Goal: Information Seeking & Learning: Learn about a topic

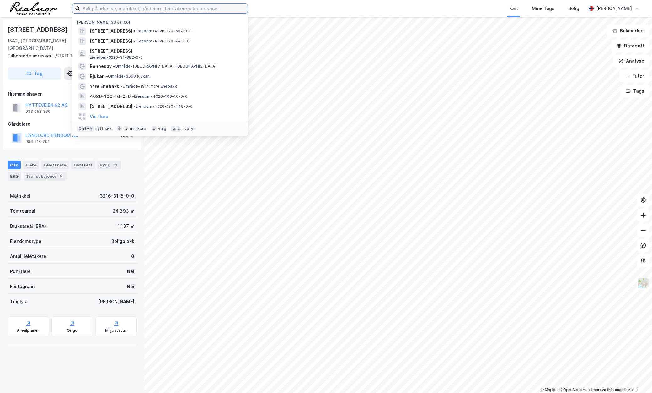
click at [110, 9] on input at bounding box center [164, 8] width 168 height 9
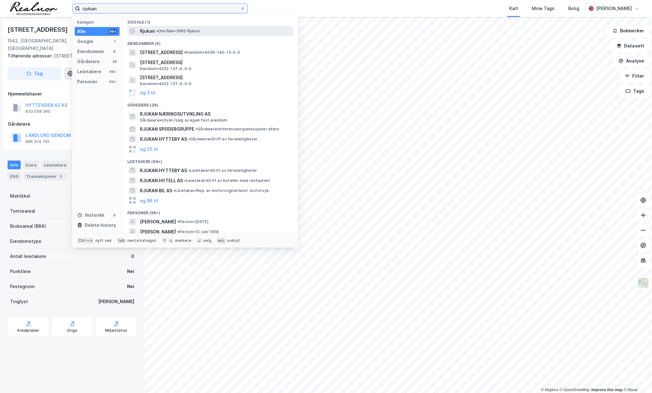
type input "rjukan"
click at [191, 27] on div "Rjukan • Område • 3660 Rjukan" at bounding box center [210, 31] width 166 height 10
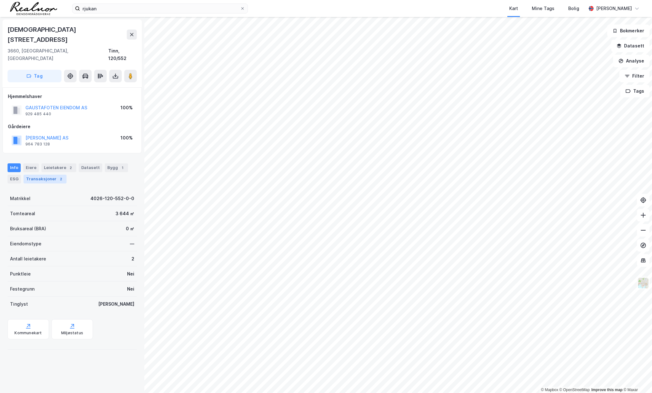
click at [37, 175] on div "Transaksjoner 2" at bounding box center [45, 179] width 43 height 9
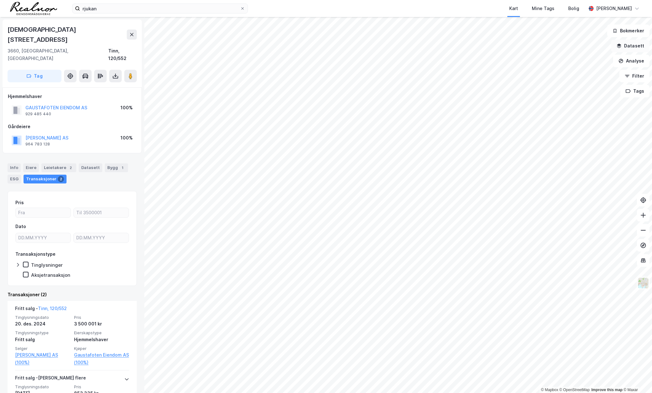
click at [637, 51] on button "Datasett" at bounding box center [631, 46] width 38 height 13
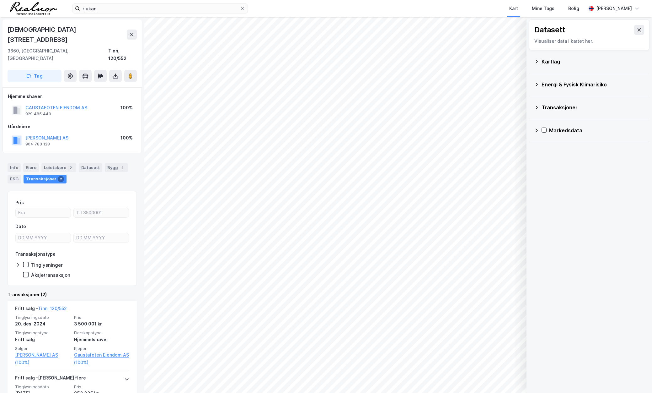
click at [586, 61] on div "Kartlag" at bounding box center [593, 62] width 103 height 8
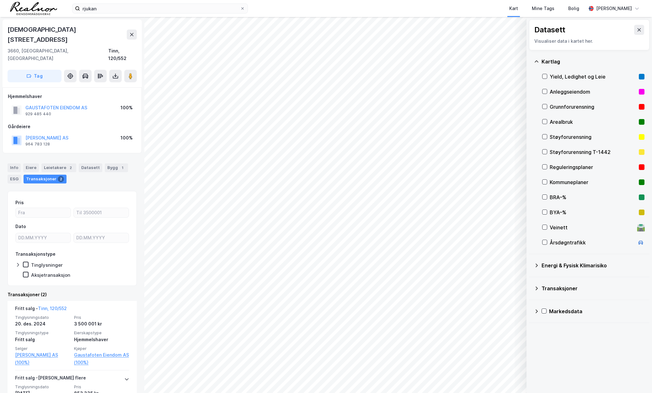
click at [576, 164] on div "Reguleringsplaner" at bounding box center [593, 167] width 87 height 8
click at [10, 163] on div "Info" at bounding box center [14, 167] width 13 height 9
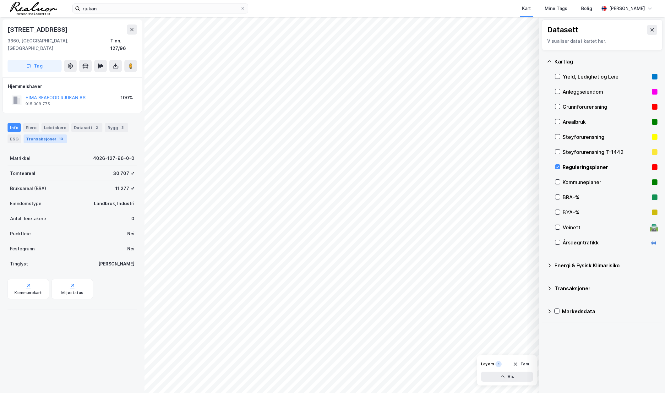
click at [45, 134] on div "Transaksjoner 10" at bounding box center [45, 138] width 43 height 9
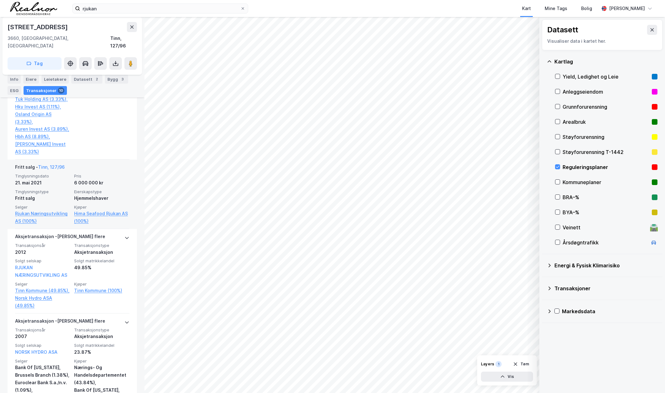
scroll to position [911, 0]
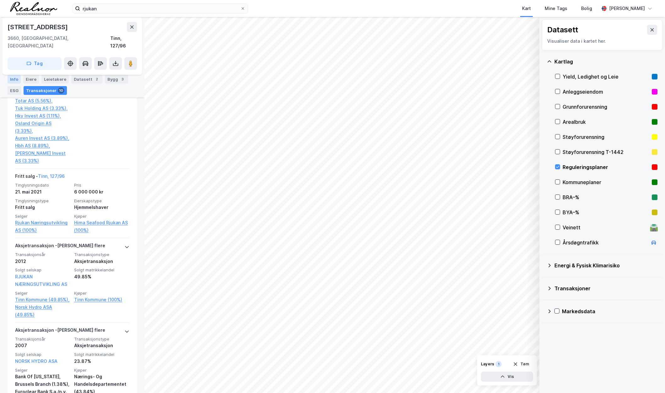
click at [13, 79] on div "Info" at bounding box center [14, 79] width 13 height 9
